Goal: Navigation & Orientation: Understand site structure

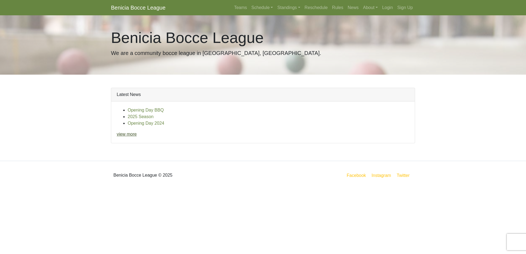
click at [125, 134] on link "view more" at bounding box center [127, 134] width 20 height 5
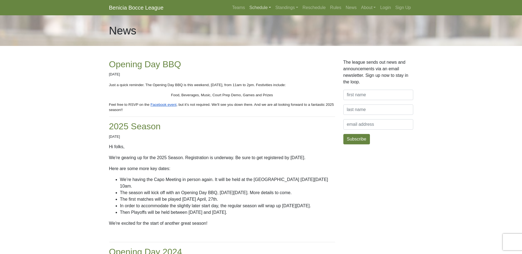
click at [255, 7] on link "Schedule" at bounding box center [260, 7] width 26 height 11
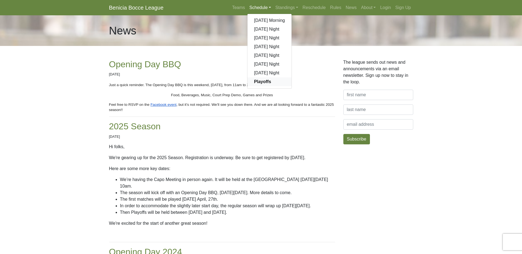
click at [261, 83] on strong "Playoffs" at bounding box center [262, 81] width 17 height 5
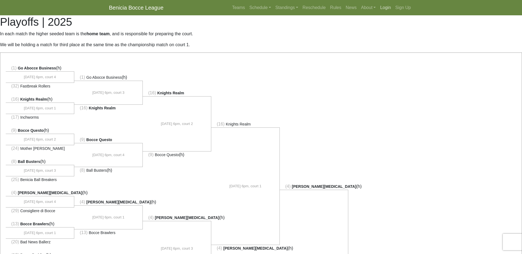
click at [385, 8] on link "Login" at bounding box center [385, 7] width 15 height 11
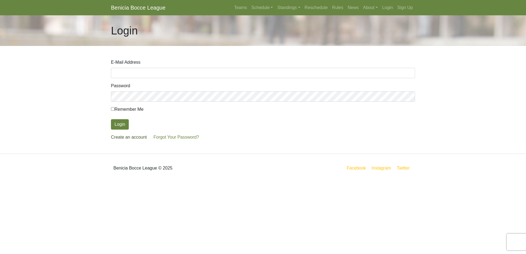
click at [133, 138] on link "Create an account" at bounding box center [129, 137] width 36 height 5
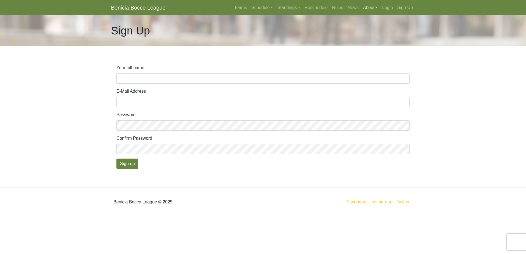
click at [371, 7] on link "About" at bounding box center [370, 7] width 19 height 11
click at [371, 29] on link "Courts" at bounding box center [382, 29] width 43 height 9
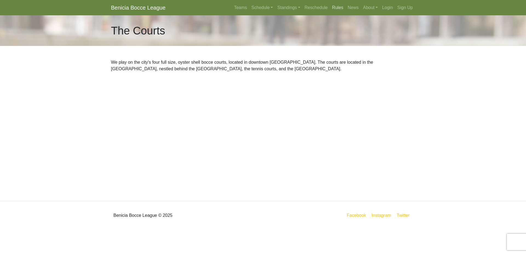
click at [337, 8] on link "Rules" at bounding box center [338, 7] width 16 height 11
click at [241, 6] on link "Teams" at bounding box center [240, 7] width 17 height 11
